Goal: Information Seeking & Learning: Learn about a topic

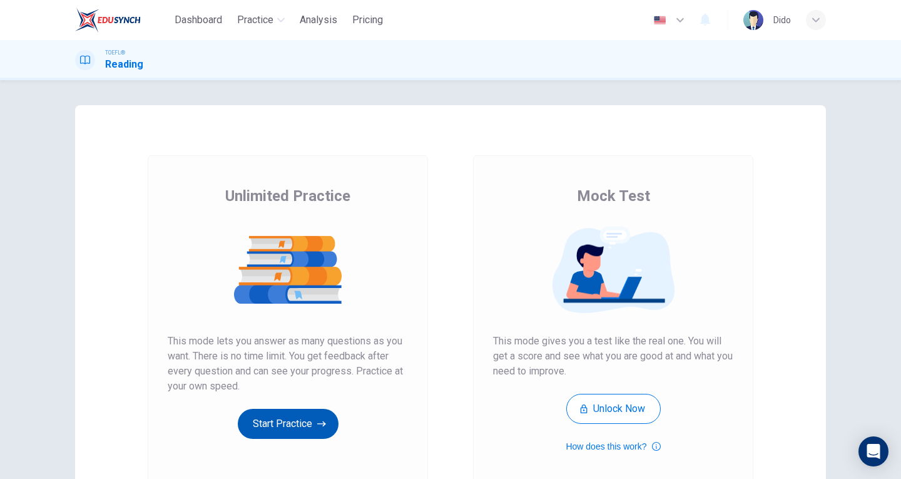
click at [282, 422] on button "Start Practice" at bounding box center [288, 424] width 101 height 30
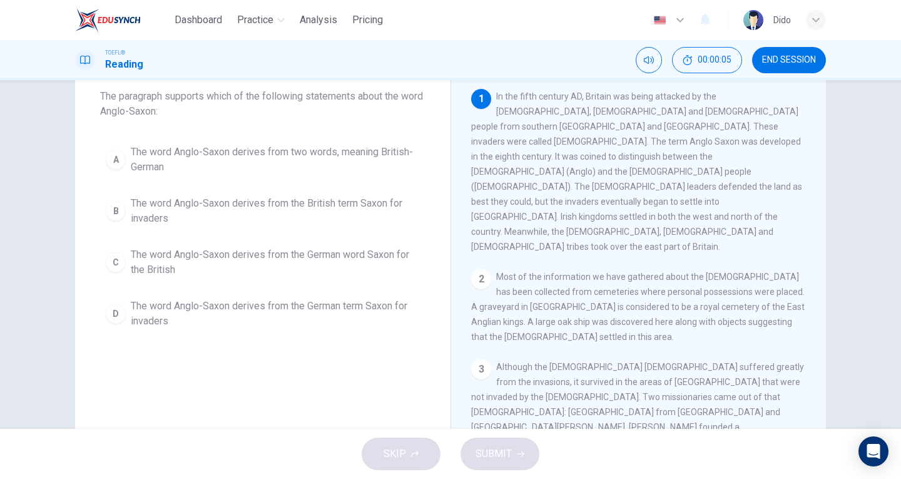
scroll to position [11, 0]
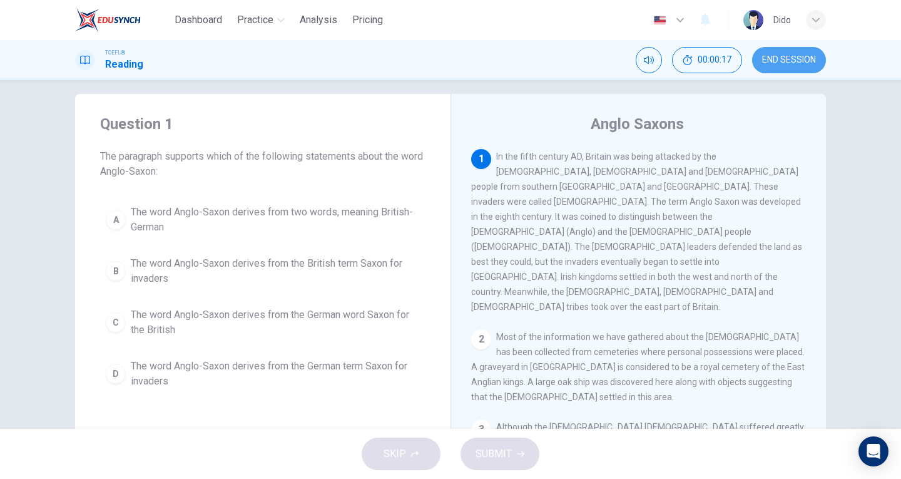
click at [781, 57] on span "END SESSION" at bounding box center [790, 60] width 54 height 10
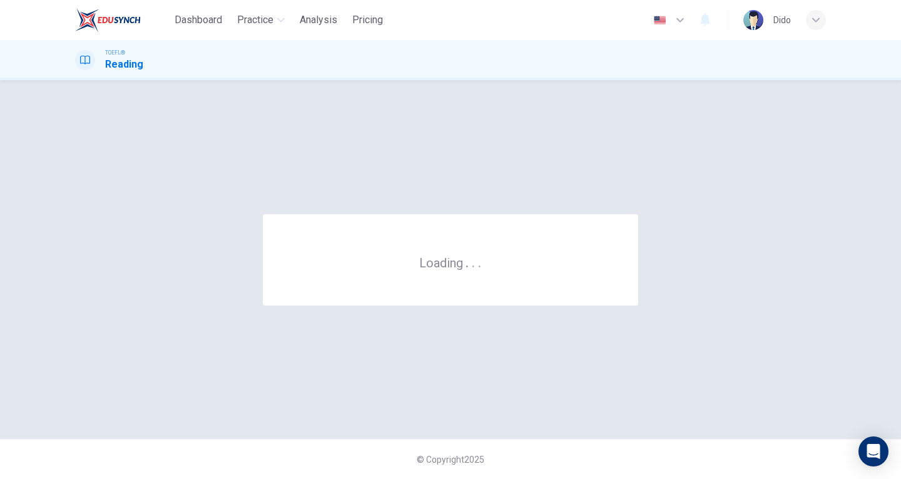
scroll to position [0, 0]
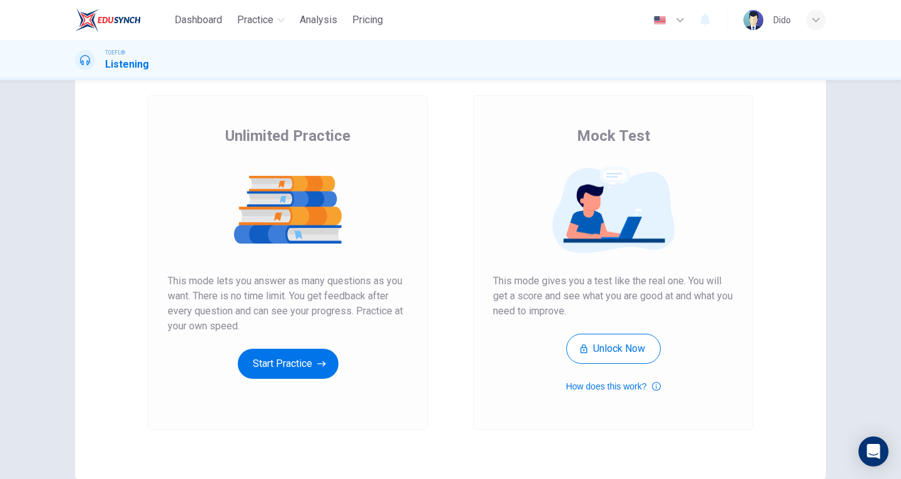
scroll to position [63, 0]
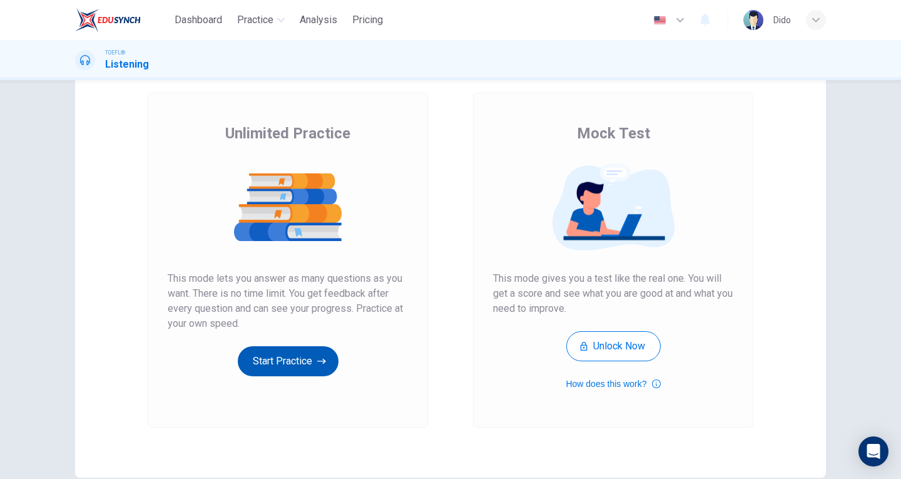
click at [311, 370] on button "Start Practice" at bounding box center [288, 361] width 101 height 30
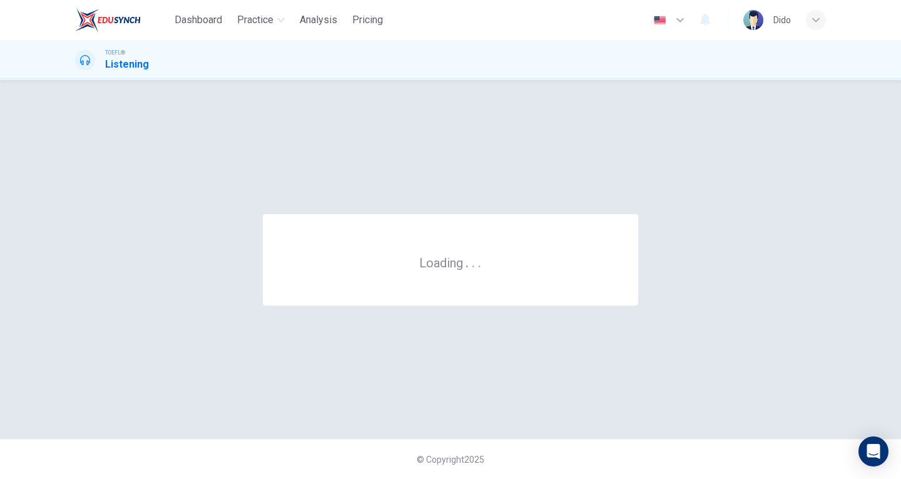
scroll to position [0, 0]
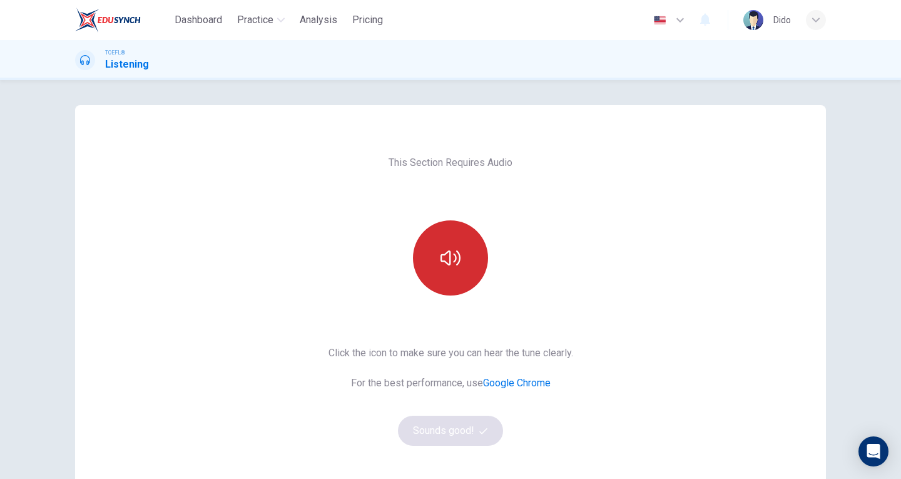
click at [451, 262] on icon "button" at bounding box center [451, 258] width 20 height 20
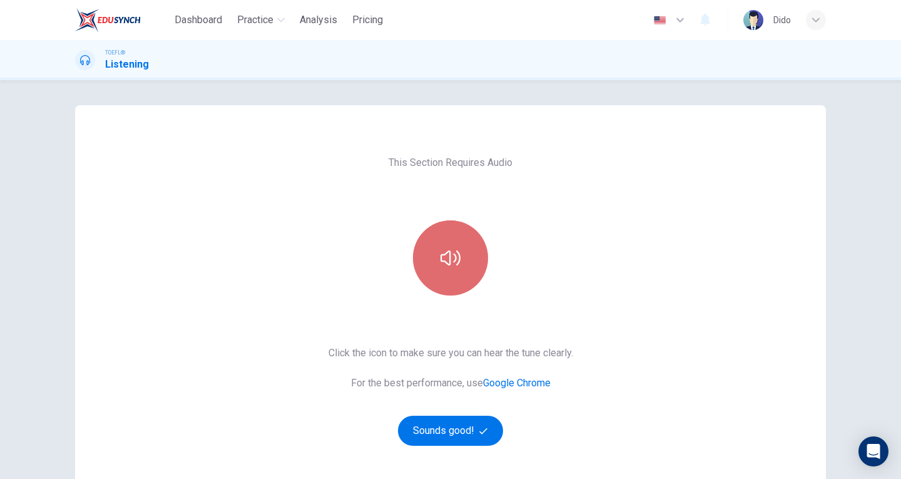
click at [428, 274] on button "button" at bounding box center [450, 257] width 75 height 75
click at [376, 252] on div "This Section Requires Audio Click the icon to make sure you can hear the tune c…" at bounding box center [451, 322] width 265 height 435
click at [441, 257] on icon "button" at bounding box center [451, 258] width 20 height 20
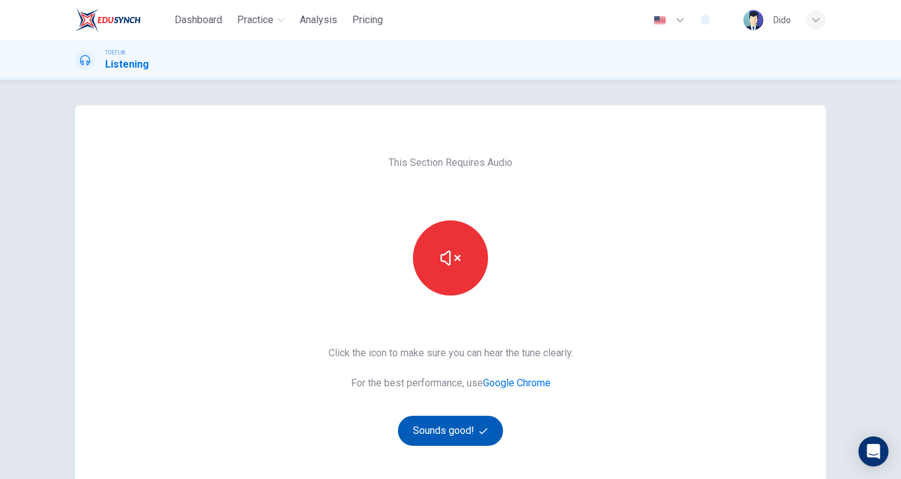
click at [474, 429] on button "Sounds good!" at bounding box center [450, 431] width 105 height 30
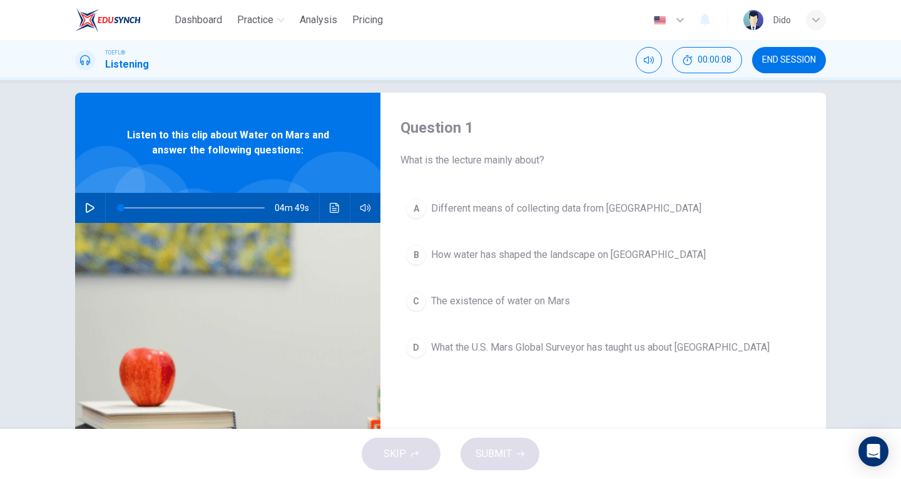
scroll to position [11, 0]
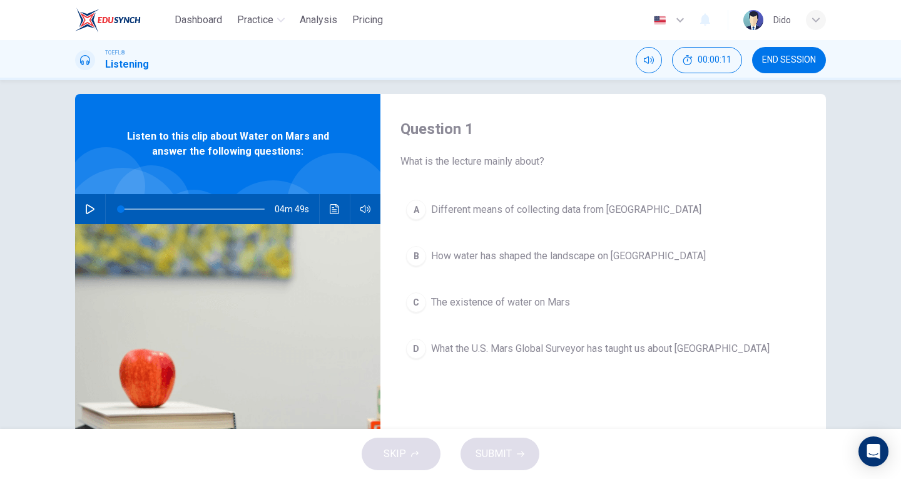
click at [114, 194] on div at bounding box center [190, 209] width 169 height 30
click at [88, 217] on button "button" at bounding box center [90, 209] width 20 height 30
click at [185, 207] on span at bounding box center [187, 209] width 8 height 8
click at [203, 210] on span at bounding box center [206, 209] width 8 height 8
click at [557, 302] on span "The existence of water on Mars" at bounding box center [500, 302] width 139 height 15
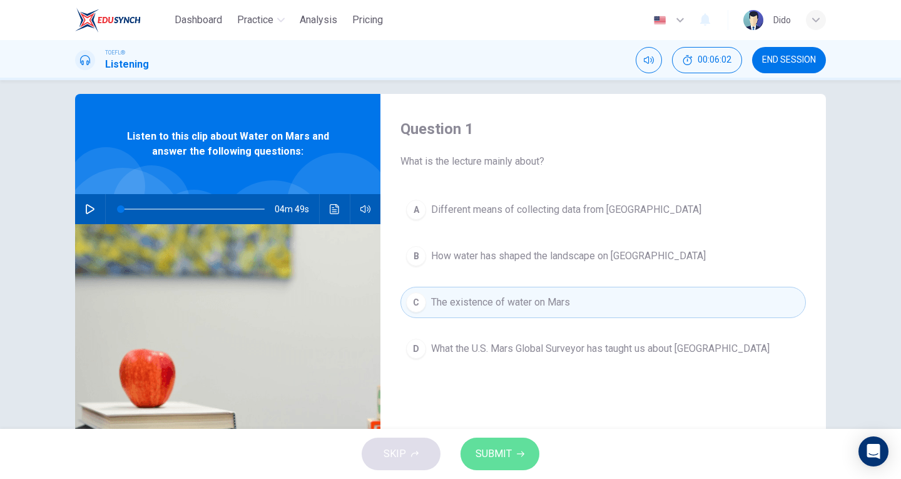
click at [514, 444] on button "SUBMIT" at bounding box center [500, 454] width 79 height 33
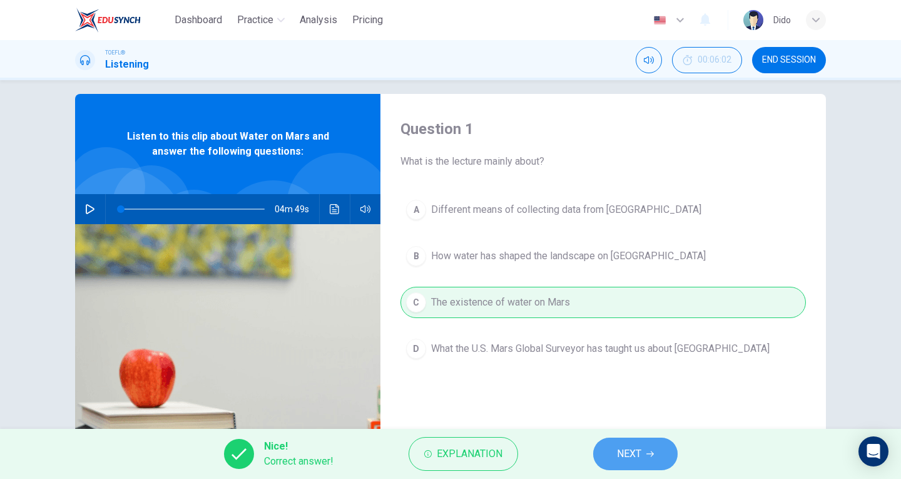
click at [636, 455] on span "NEXT" at bounding box center [629, 454] width 24 height 18
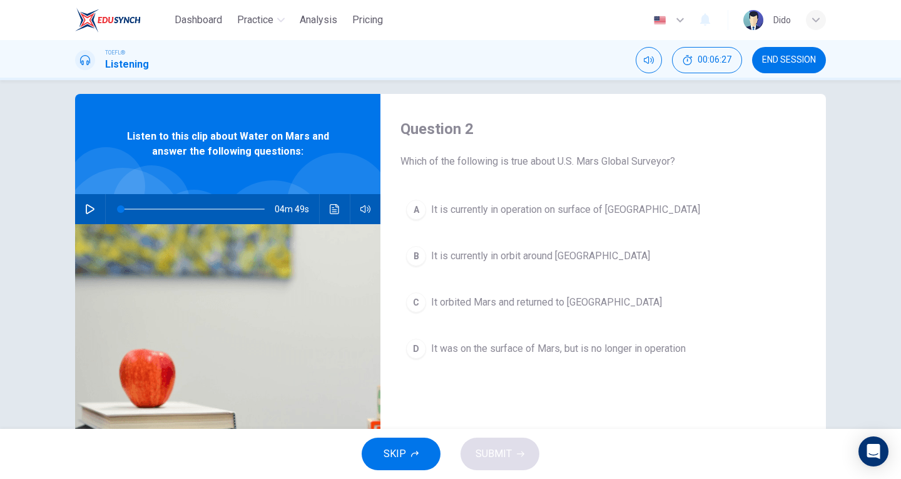
click at [619, 347] on span "It was on the surface of Mars, but is no longer in operation" at bounding box center [558, 348] width 255 height 15
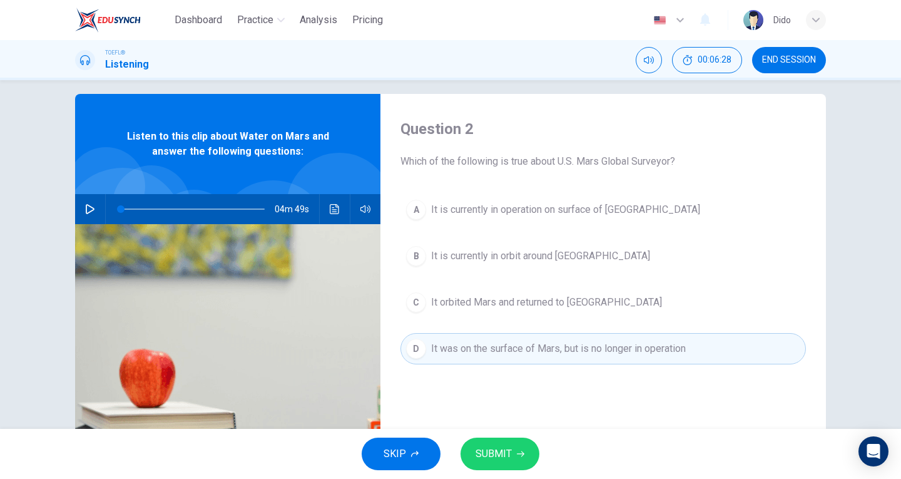
click at [522, 458] on button "SUBMIT" at bounding box center [500, 454] width 79 height 33
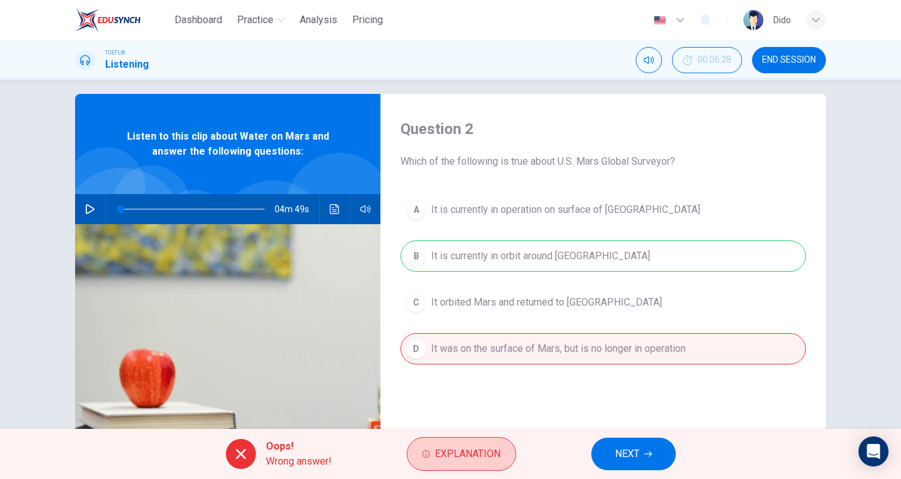
click at [453, 457] on span "Explanation" at bounding box center [468, 454] width 66 height 18
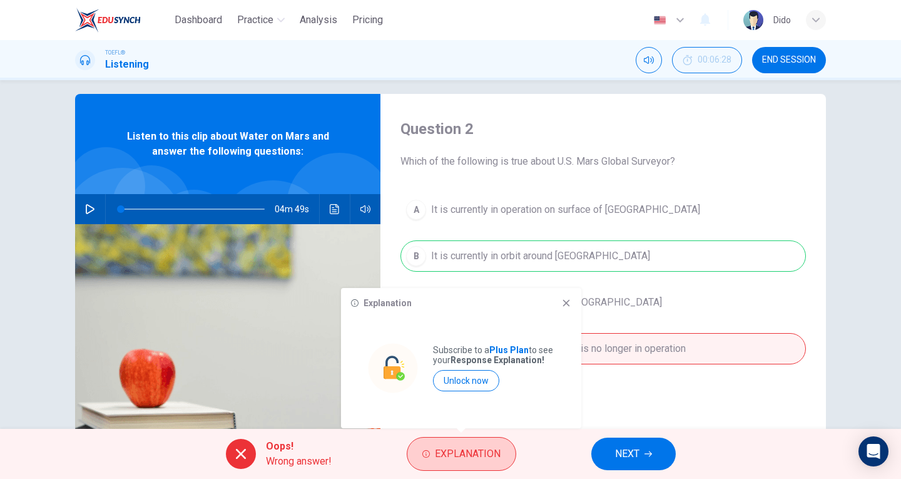
click at [453, 457] on span "Explanation" at bounding box center [468, 454] width 66 height 18
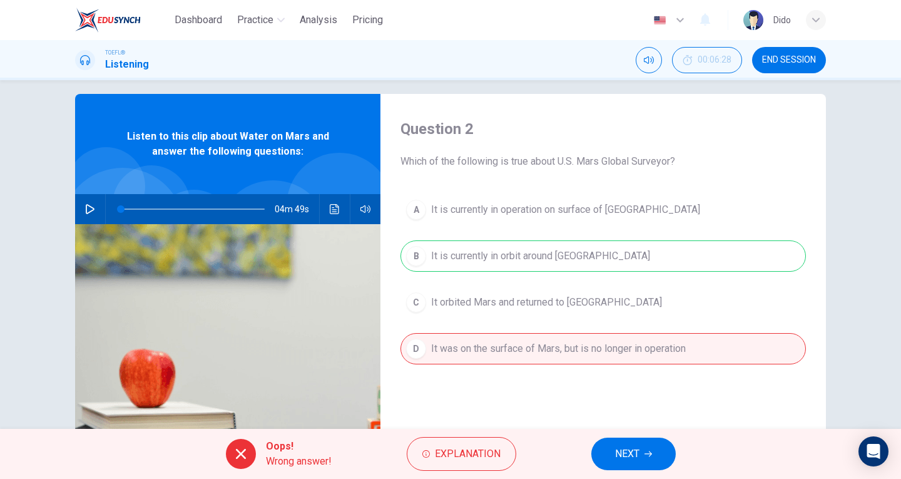
click at [86, 205] on icon "button" at bounding box center [90, 209] width 10 height 10
drag, startPoint x: 120, startPoint y: 208, endPoint x: 152, endPoint y: 205, distance: 32.1
click at [152, 205] on span at bounding box center [154, 209] width 8 height 8
click at [645, 453] on icon "button" at bounding box center [649, 454] width 8 height 8
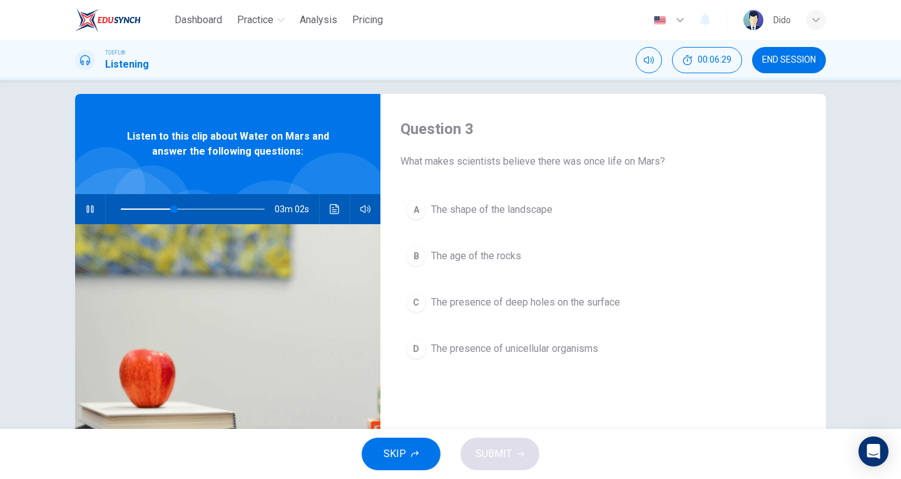
click at [85, 203] on button "button" at bounding box center [90, 209] width 20 height 30
click at [580, 351] on span "The presence of unicellular organisms" at bounding box center [514, 348] width 167 height 15
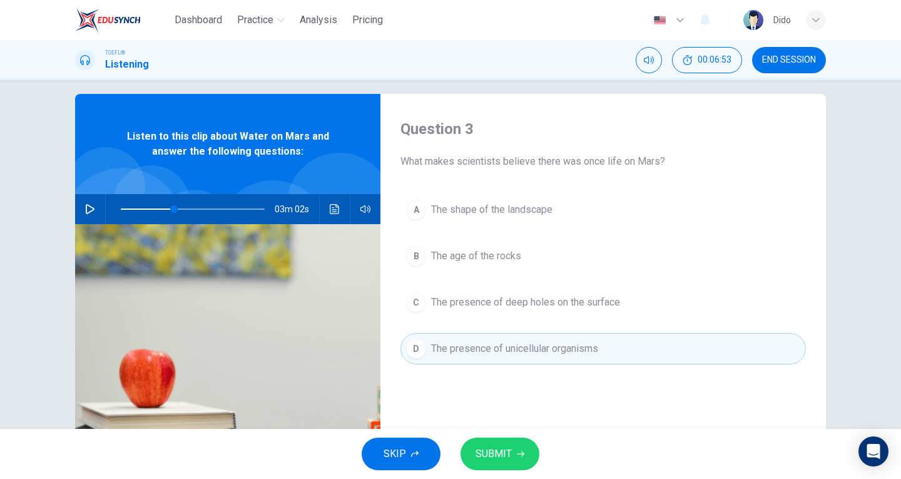
click at [511, 451] on button "SUBMIT" at bounding box center [500, 454] width 79 height 33
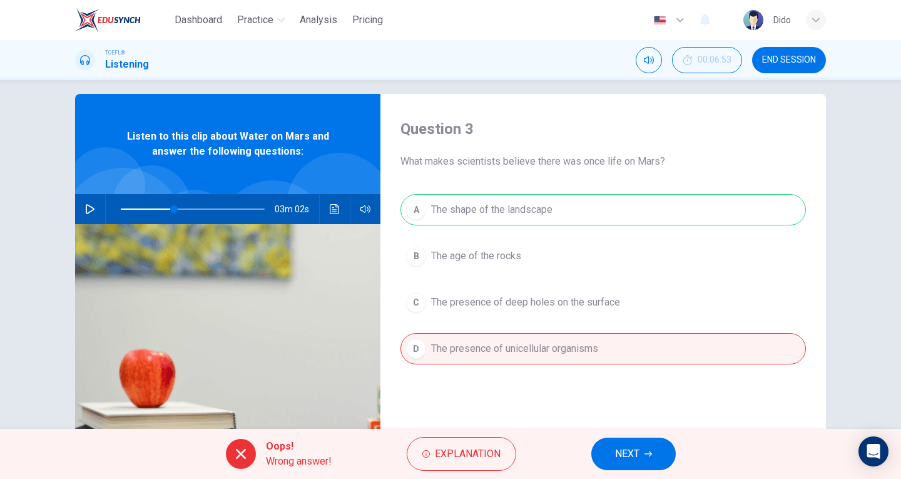
drag, startPoint x: 453, startPoint y: 203, endPoint x: 544, endPoint y: 203, distance: 91.4
click at [545, 199] on div "A The shape of the landscape B The age of the rocks C The presence of deep hole…" at bounding box center [604, 291] width 406 height 195
click at [633, 451] on span "NEXT" at bounding box center [627, 454] width 24 height 18
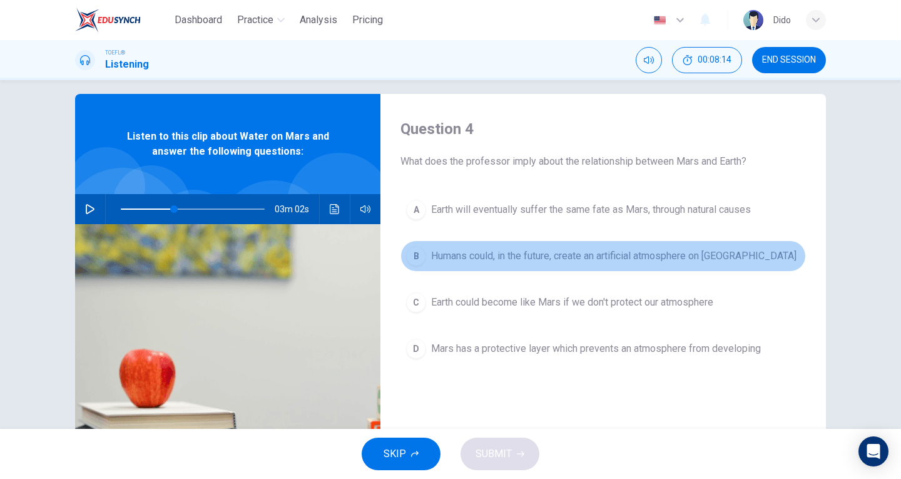
click at [489, 259] on span "Humans could, in the future, create an artificial atmosphere on Mars" at bounding box center [614, 256] width 366 height 15
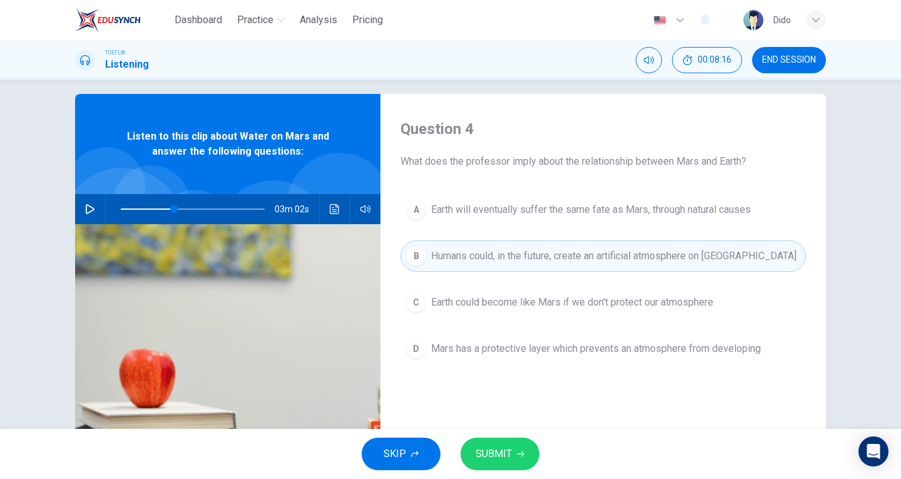
click at [495, 461] on span "SUBMIT" at bounding box center [494, 454] width 36 height 18
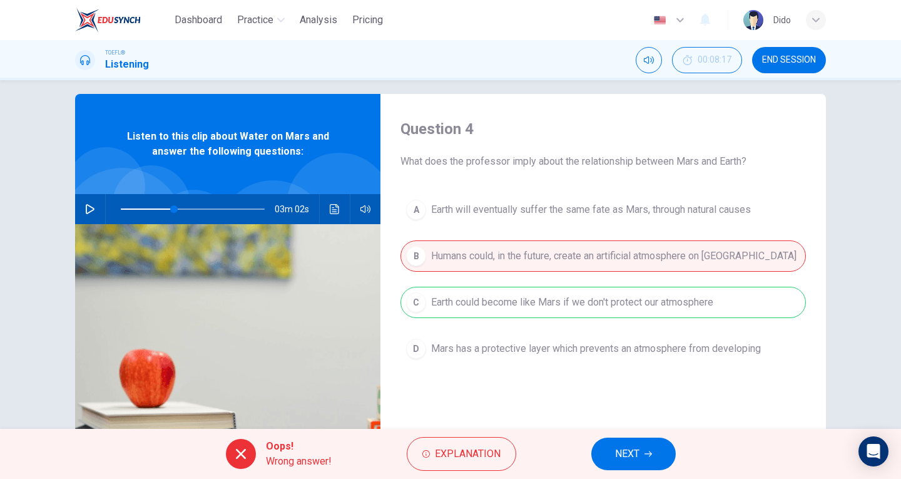
click at [615, 456] on span "NEXT" at bounding box center [627, 454] width 24 height 18
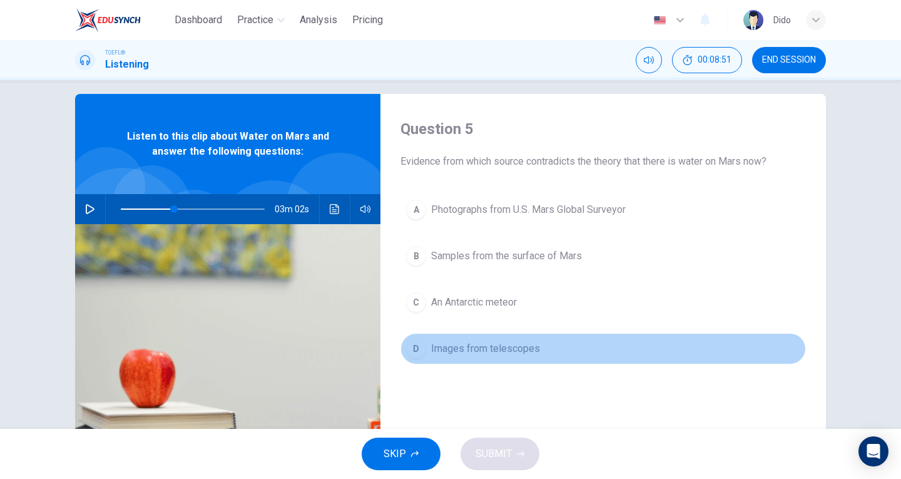
click at [526, 356] on span "Images from telescopes" at bounding box center [485, 348] width 109 height 15
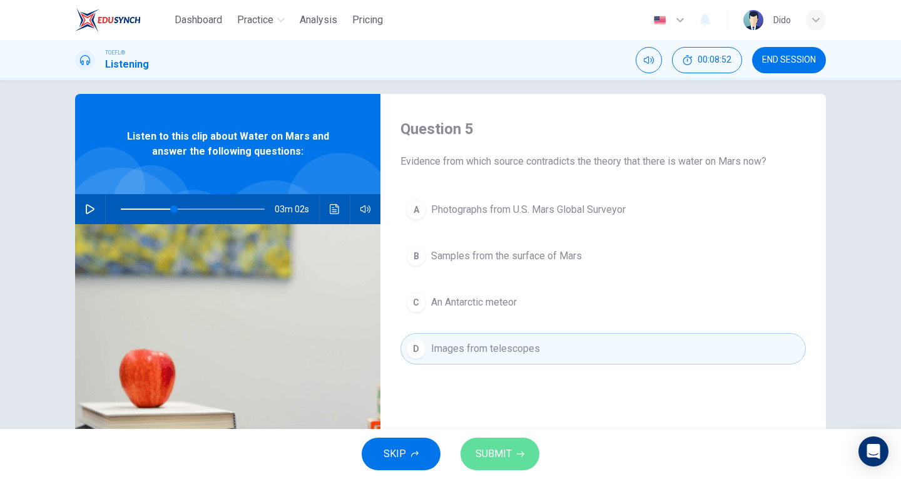
click at [525, 455] on button "SUBMIT" at bounding box center [500, 454] width 79 height 33
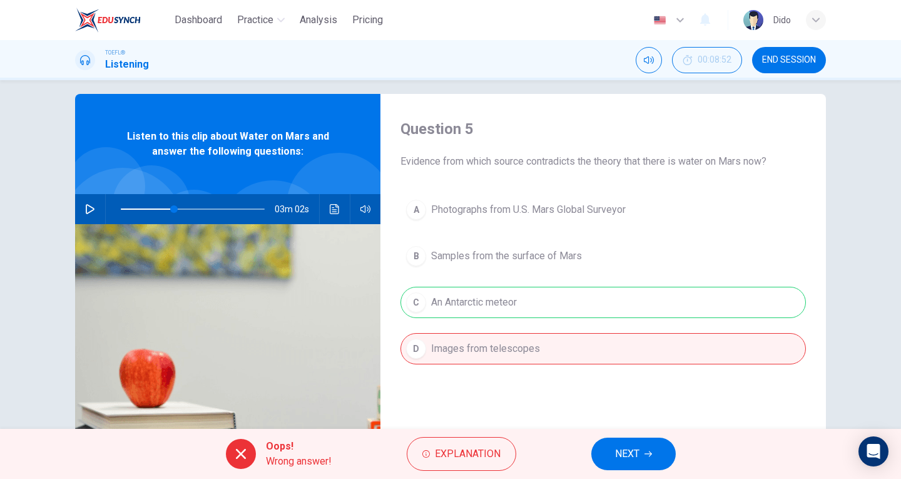
drag, startPoint x: 555, startPoint y: 299, endPoint x: 463, endPoint y: 287, distance: 92.1
click at [463, 287] on div "A Photographs from U.S. Mars Global Surveyor B Samples from the surface of Mars…" at bounding box center [604, 291] width 406 height 195
click at [248, 207] on span at bounding box center [193, 209] width 144 height 18
click at [90, 207] on icon "button" at bounding box center [90, 209] width 10 height 10
type input "0"
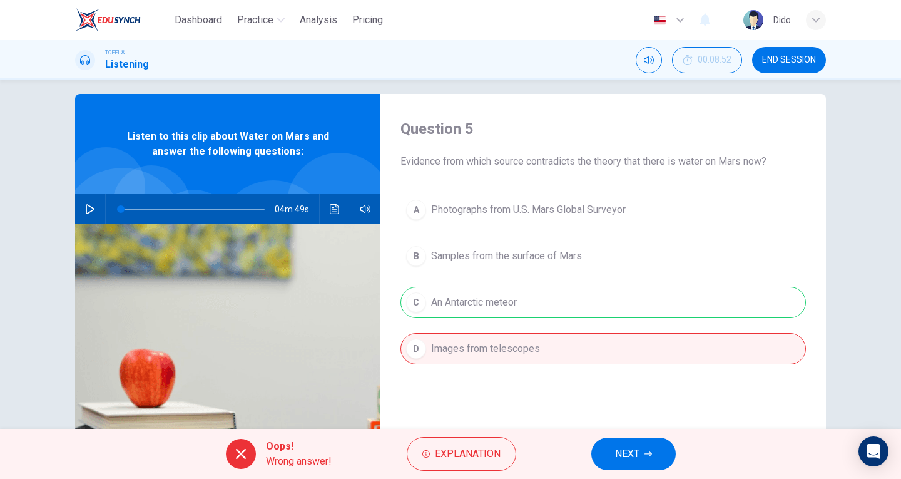
click at [649, 458] on button "NEXT" at bounding box center [634, 454] width 85 height 33
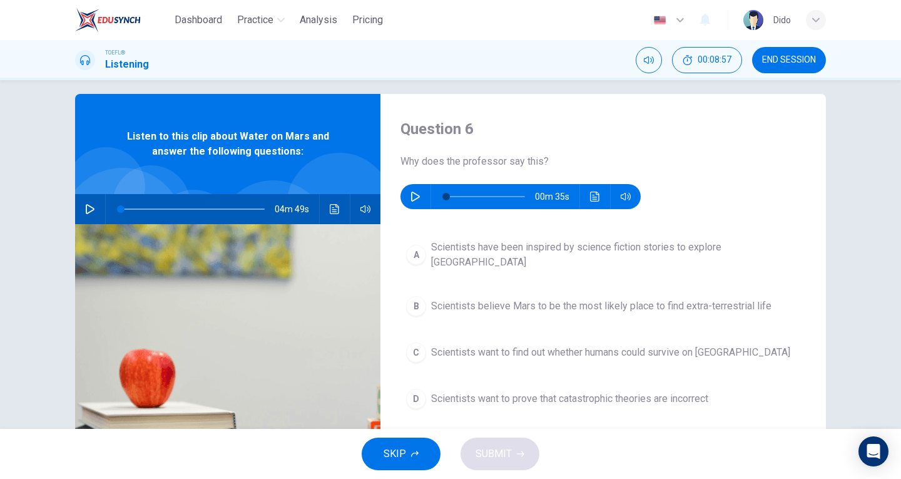
click at [413, 192] on icon "button" at bounding box center [416, 197] width 10 height 10
drag, startPoint x: 471, startPoint y: 193, endPoint x: 431, endPoint y: 195, distance: 40.1
click at [444, 195] on span at bounding box center [448, 197] width 8 height 8
type input "0"
click at [538, 310] on button "B Scientists believe Mars to be the most likely place to find extra-terrestrial…" at bounding box center [604, 305] width 406 height 31
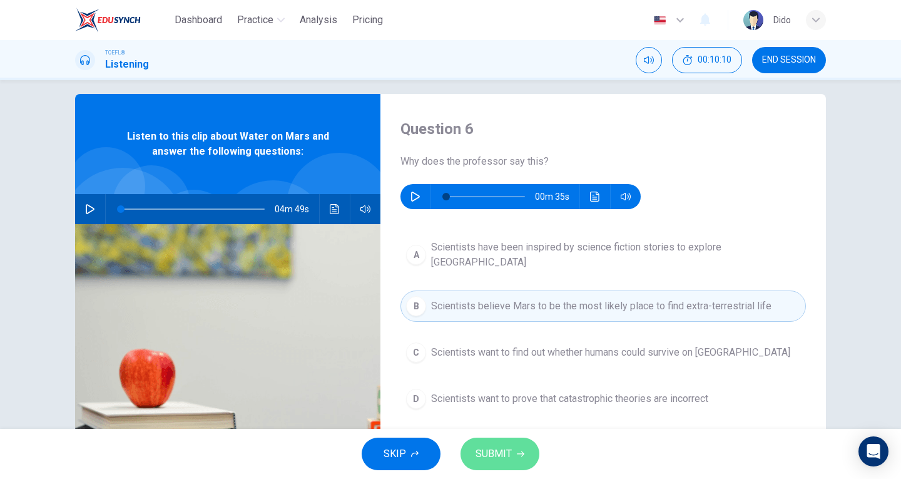
click at [496, 465] on button "SUBMIT" at bounding box center [500, 454] width 79 height 33
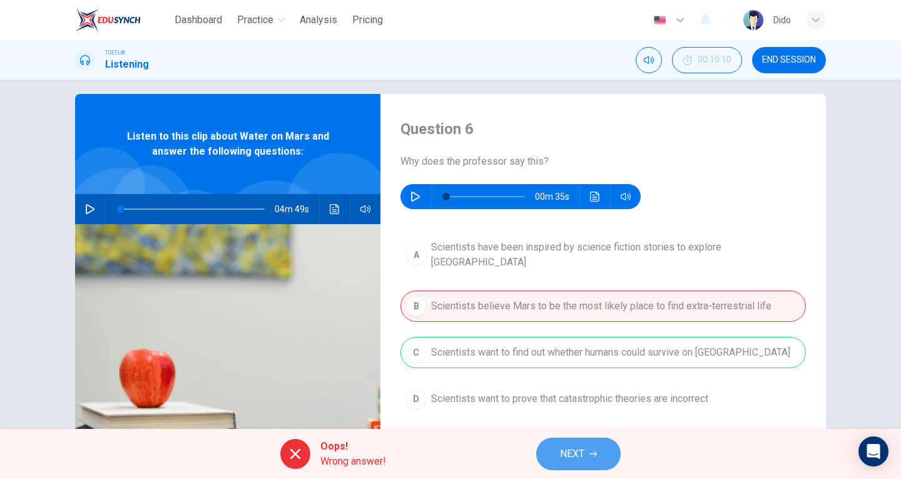
click at [563, 449] on span "NEXT" at bounding box center [572, 454] width 24 height 18
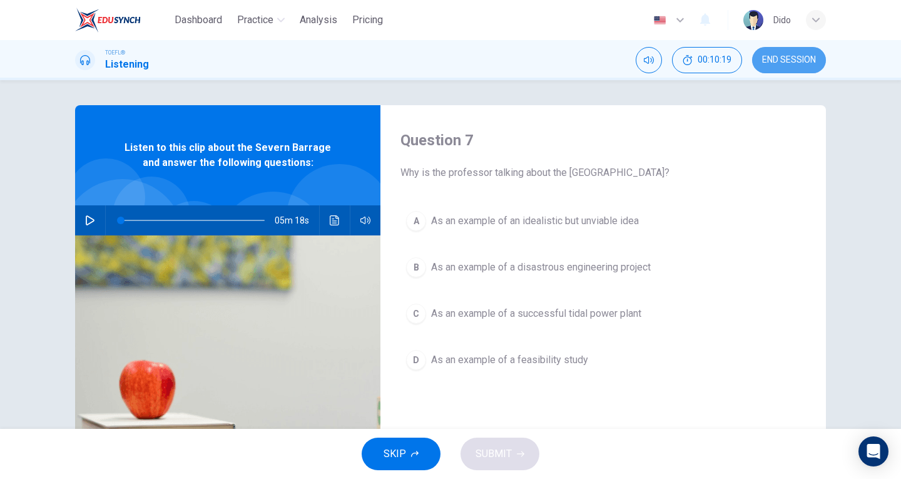
click at [803, 63] on span "END SESSION" at bounding box center [790, 60] width 54 height 10
